Goal: Use online tool/utility

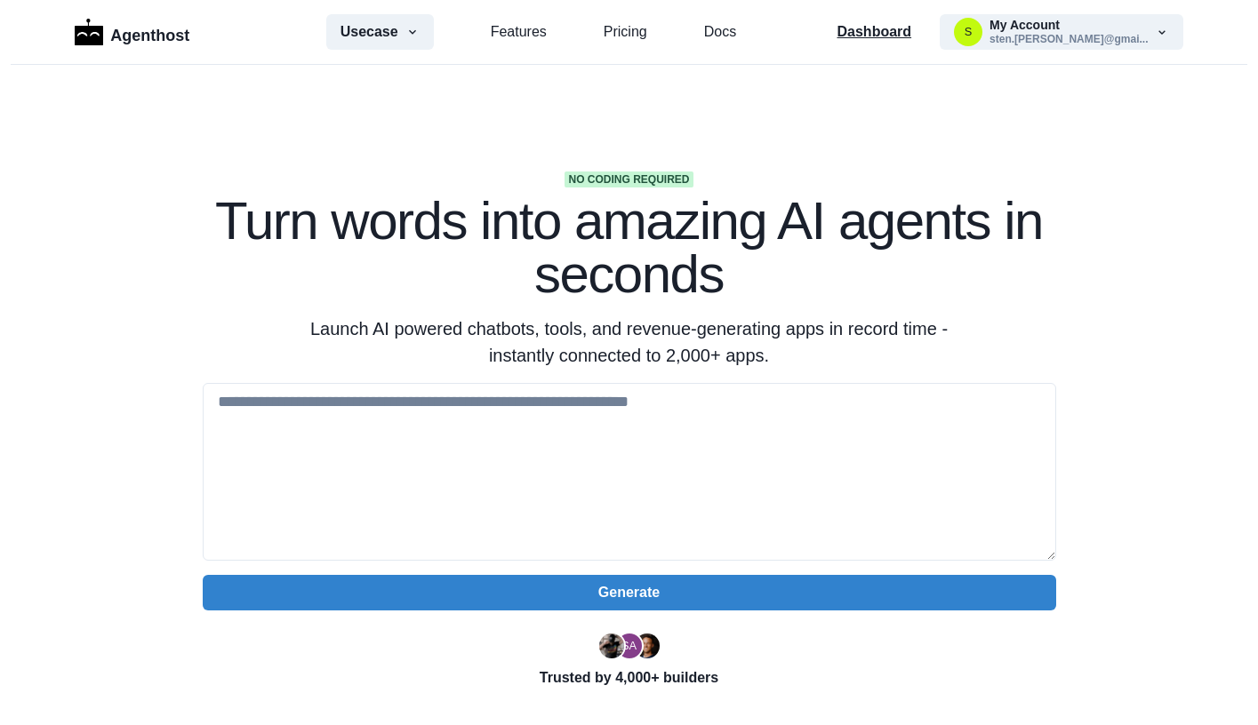
click at [875, 32] on p "Dashboard" at bounding box center [874, 31] width 75 height 21
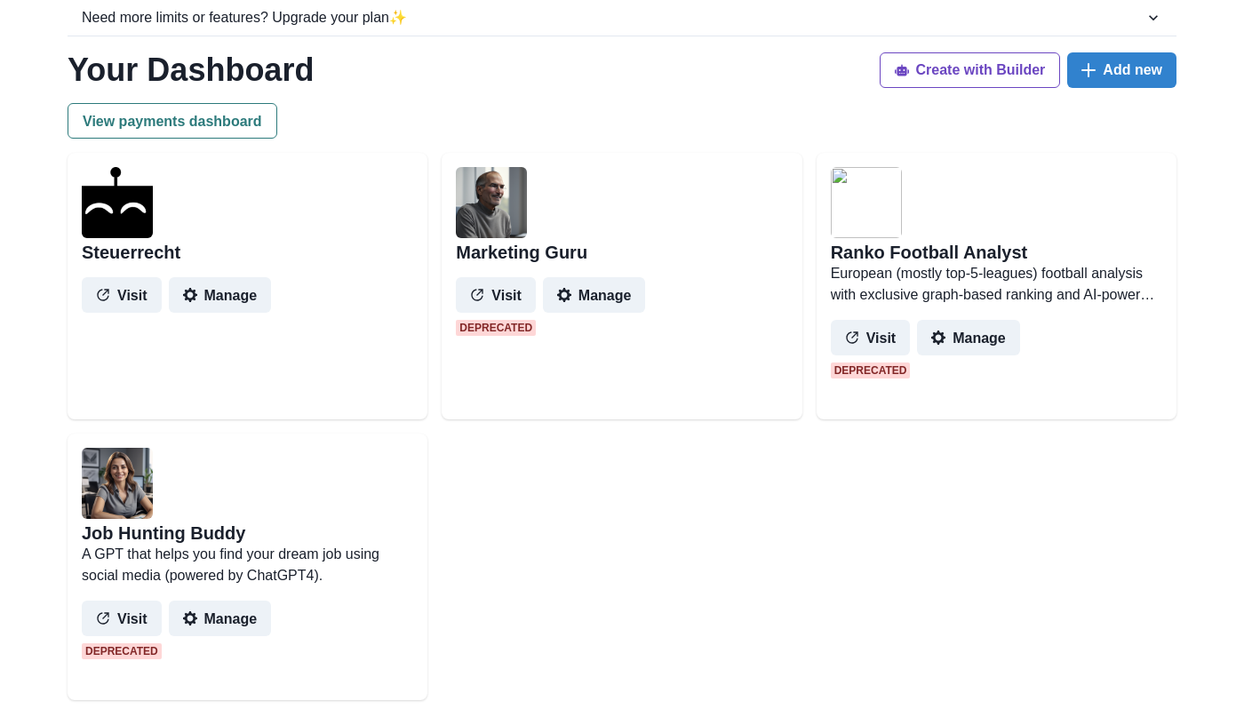
scroll to position [225, 0]
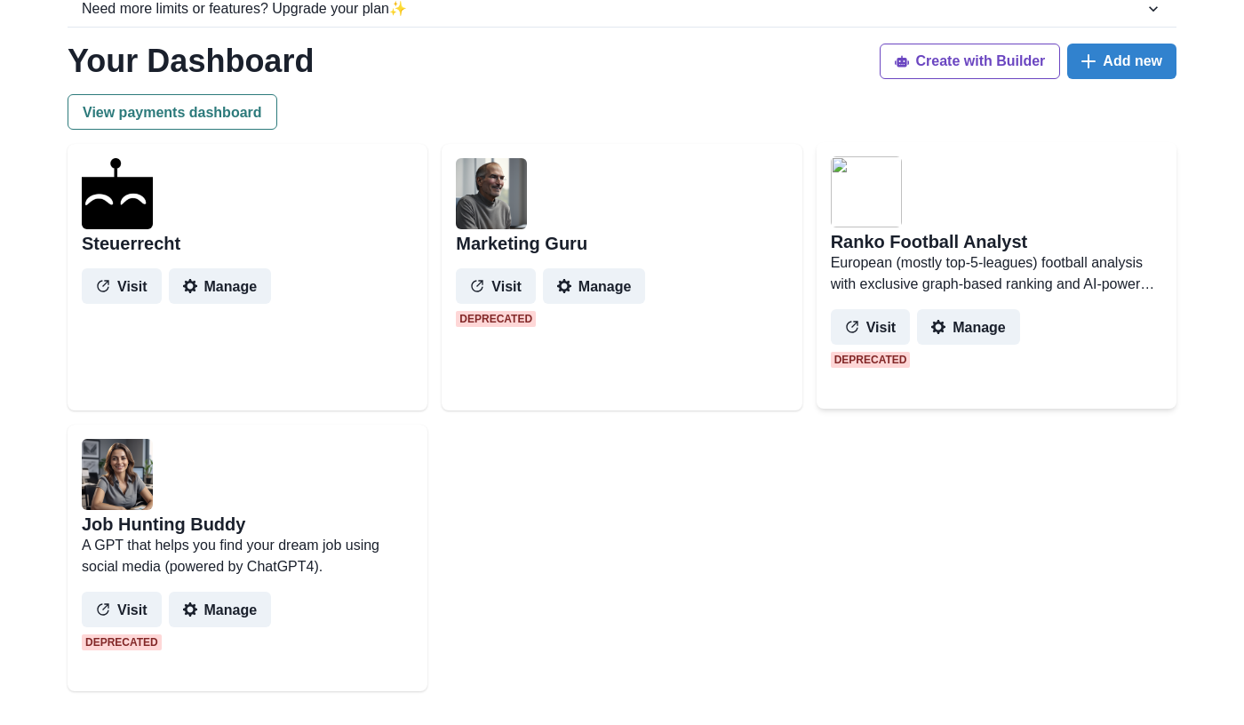
click at [841, 214] on img at bounding box center [866, 191] width 71 height 71
click at [860, 236] on h2 "Ranko Football Analyst" at bounding box center [929, 241] width 197 height 21
click at [870, 324] on button "Visit" at bounding box center [871, 327] width 80 height 36
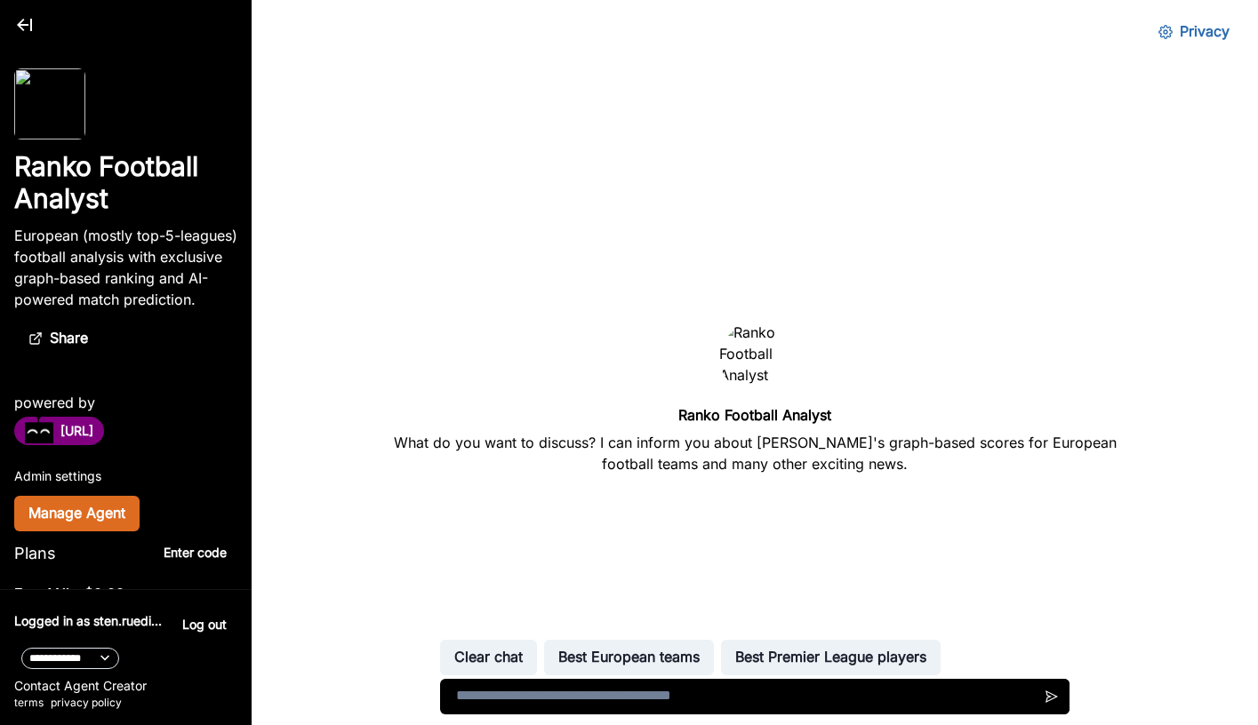
click at [129, 280] on p "European (mostly top-5-leagues) football analysis with exclusive graph-based ra…" at bounding box center [125, 267] width 223 height 85
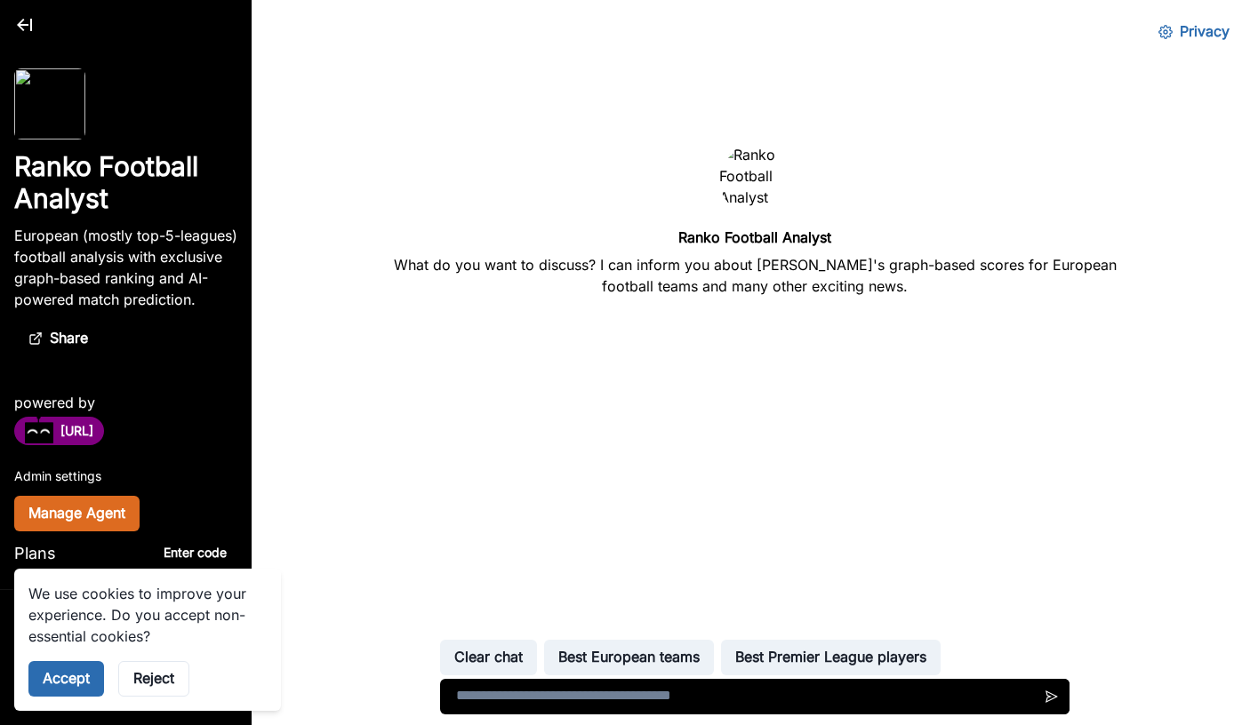
scroll to position [178, 0]
click at [60, 686] on button "Accept" at bounding box center [66, 679] width 76 height 36
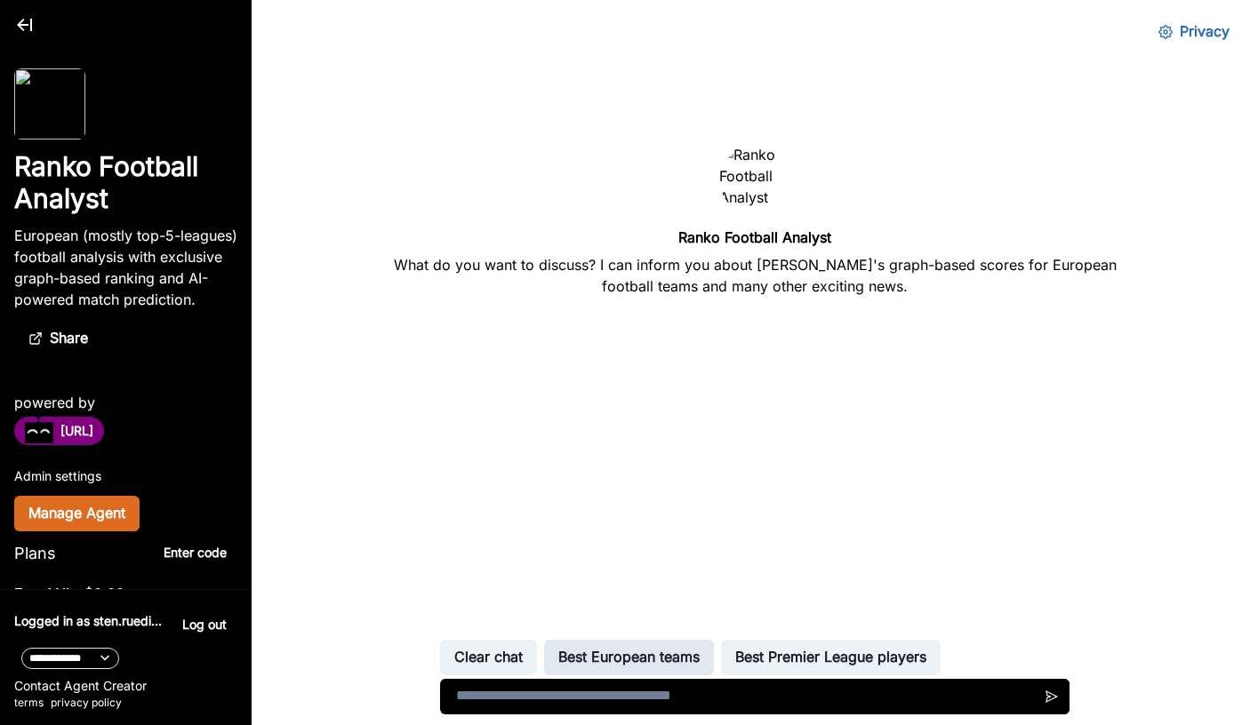
click at [614, 658] on button "Best European teams" at bounding box center [629, 658] width 170 height 36
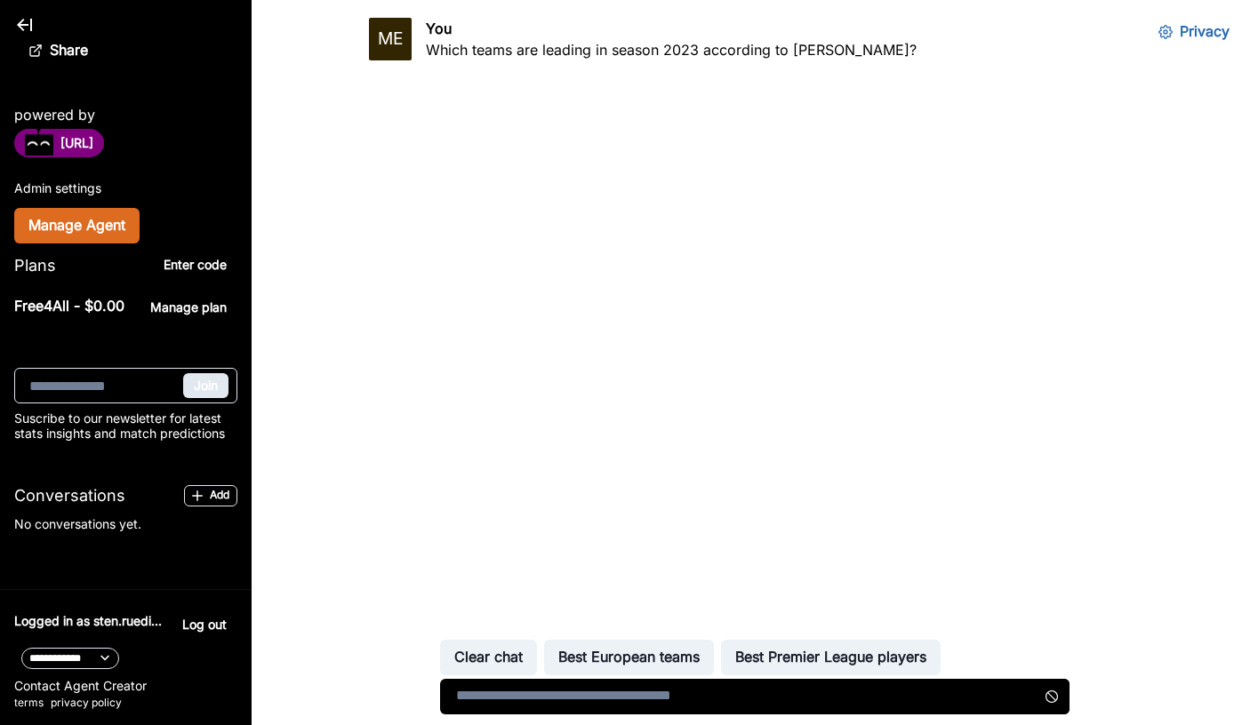
scroll to position [353, 0]
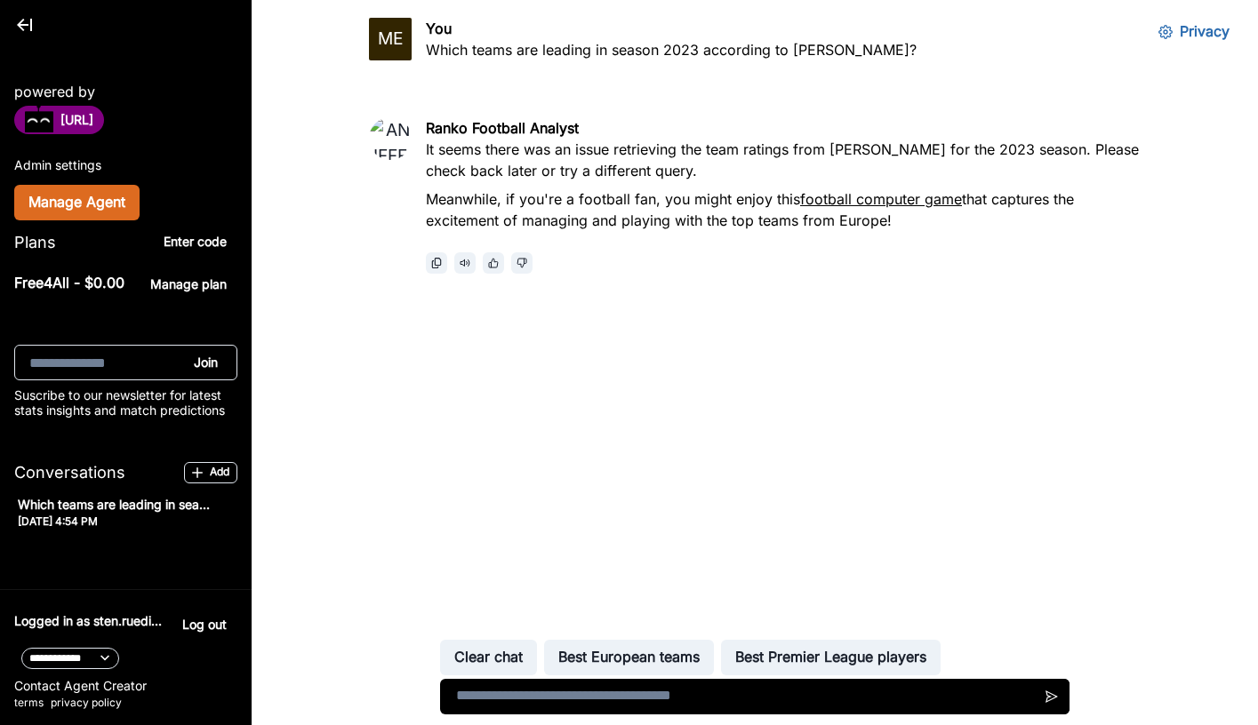
click at [852, 190] on link "football computer game" at bounding box center [881, 199] width 162 height 18
click at [1192, 30] on button "Privacy" at bounding box center [1194, 32] width 100 height 36
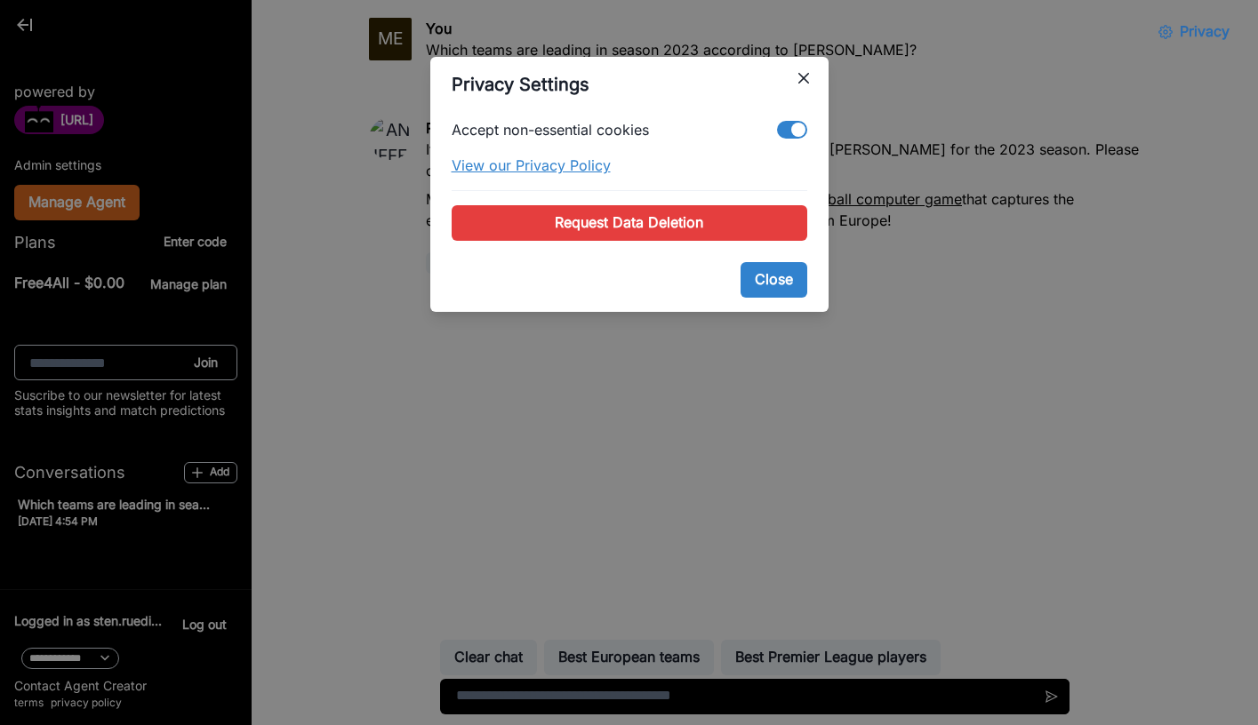
click at [575, 161] on link "View our Privacy Policy" at bounding box center [630, 165] width 356 height 21
click at [800, 79] on icon "Close" at bounding box center [803, 78] width 11 height 11
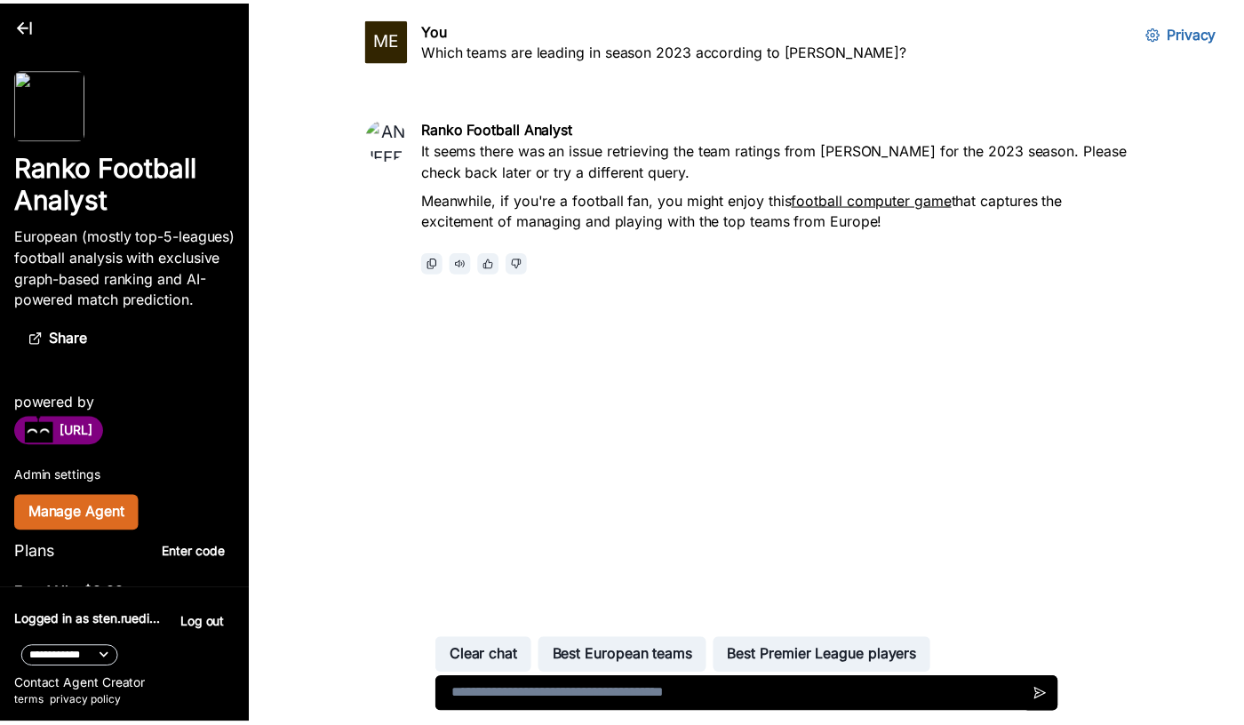
scroll to position [0, 0]
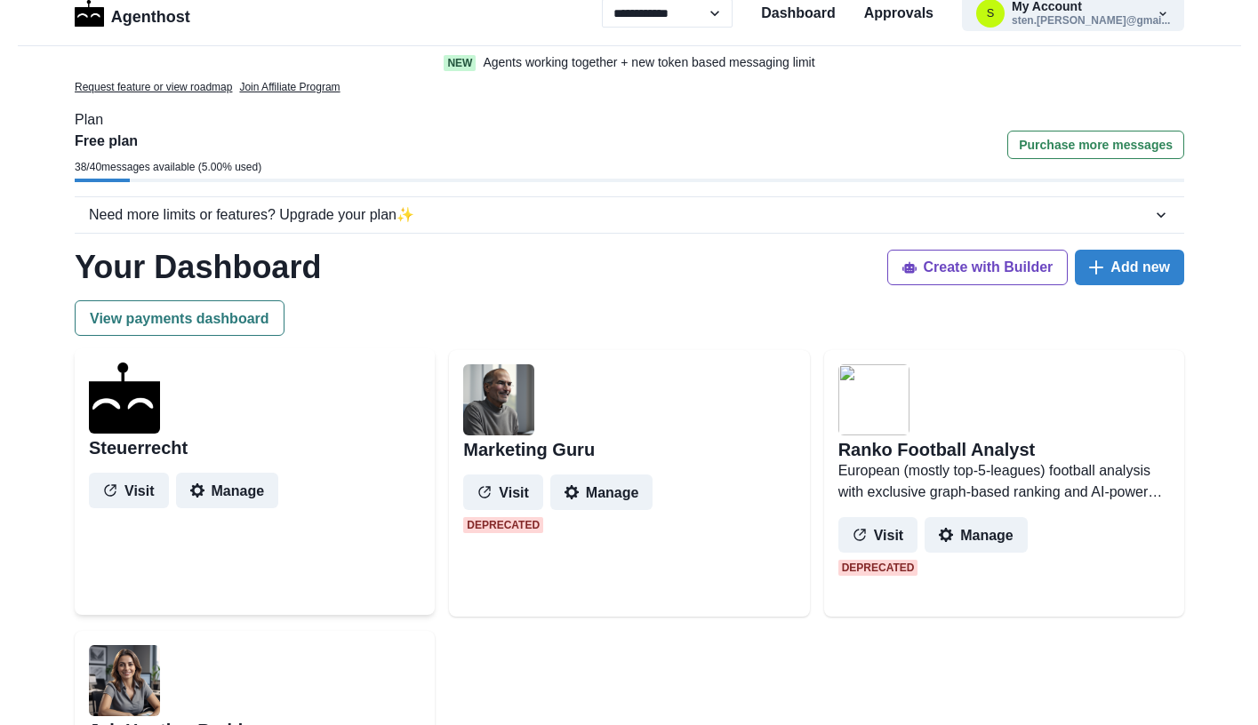
scroll to position [26, 0]
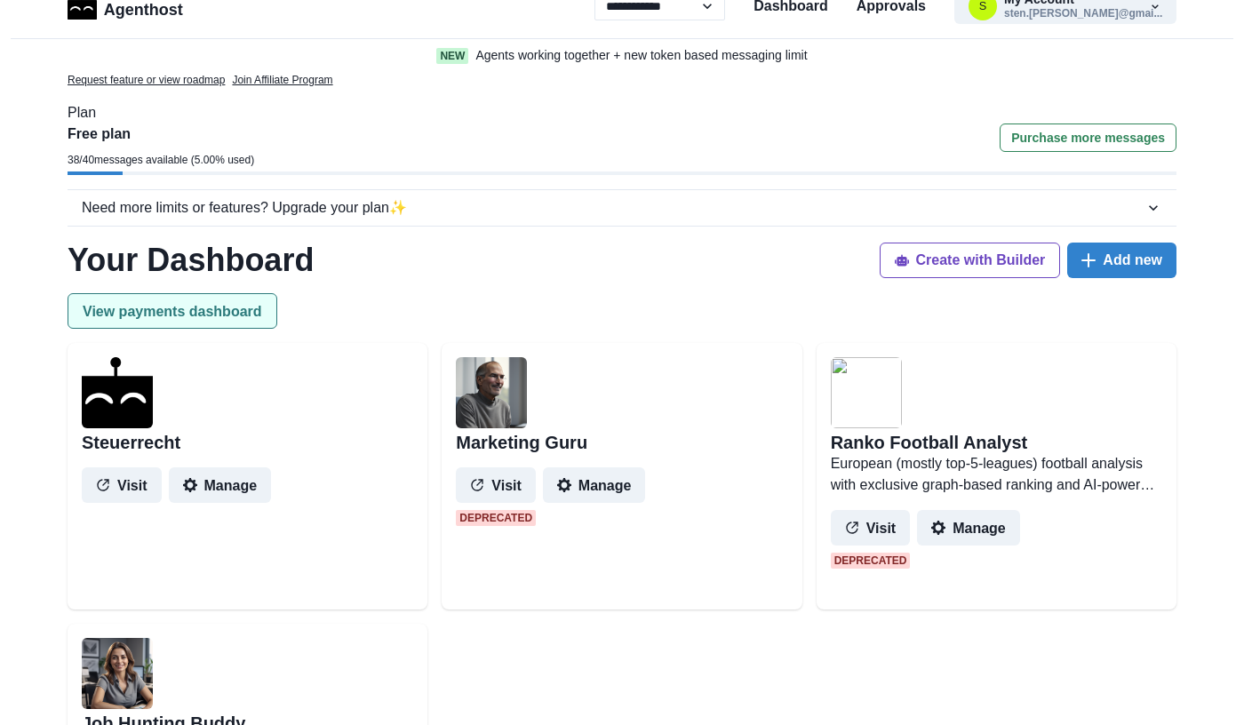
click at [226, 308] on button "View payments dashboard" at bounding box center [173, 311] width 210 height 36
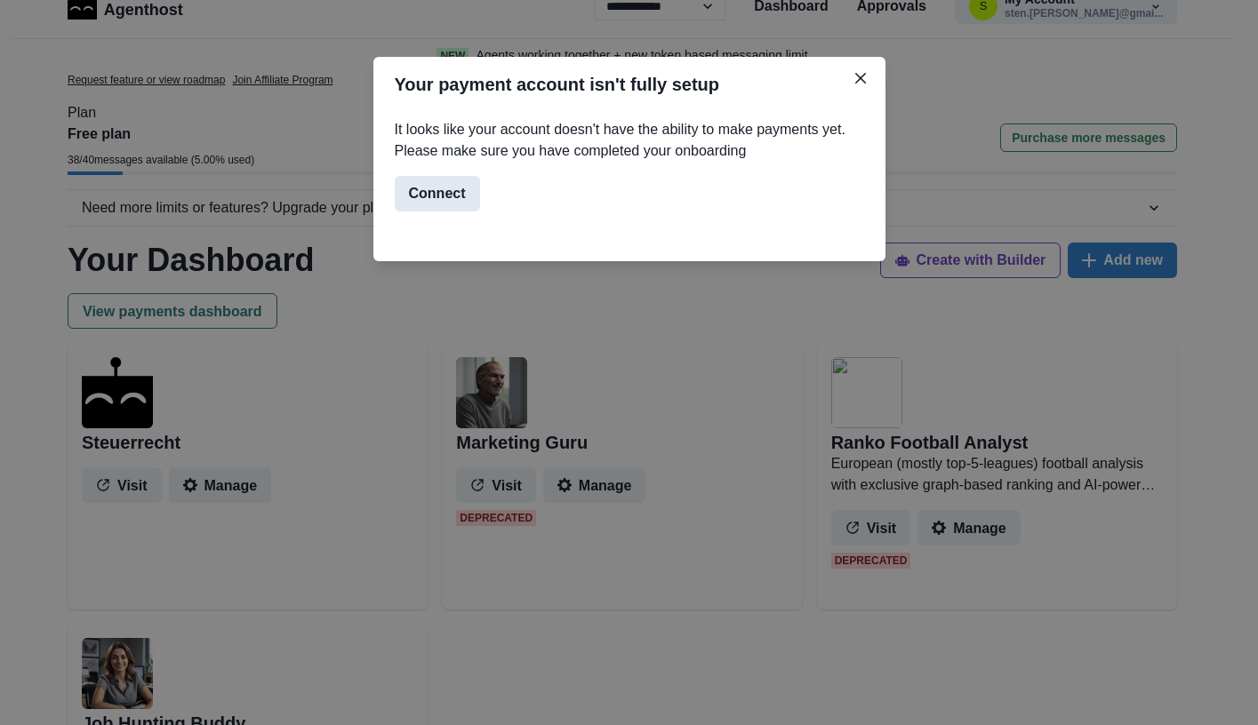
click at [454, 196] on button "Connect" at bounding box center [437, 194] width 85 height 36
